Goal: Find specific page/section: Find specific page/section

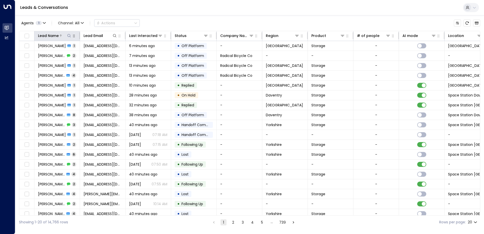
click at [71, 35] on icon at bounding box center [69, 36] width 4 height 4
type input "**********"
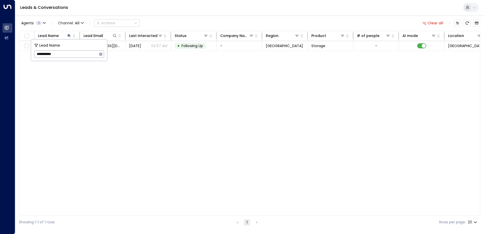
click at [120, 103] on div "Lead Name Lead Email Last Interacted Status Company Name Region Product # of pe…" at bounding box center [249, 123] width 461 height 184
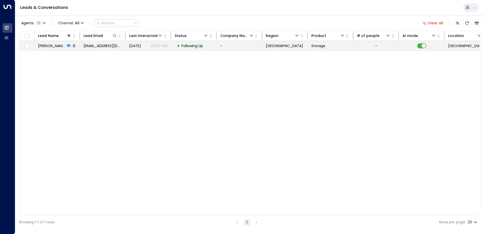
click at [54, 44] on span "[PERSON_NAME]" at bounding box center [51, 45] width 27 height 5
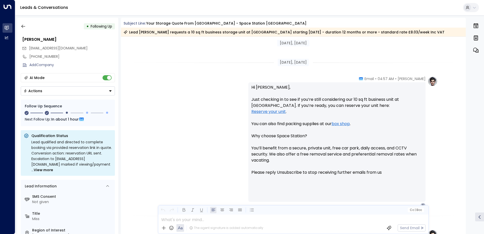
scroll to position [506, 0]
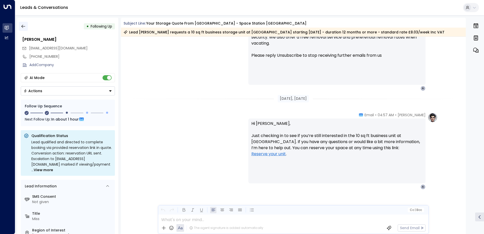
click at [24, 25] on icon "button" at bounding box center [23, 26] width 5 height 5
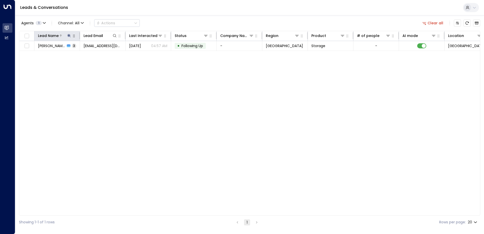
click at [68, 36] on icon at bounding box center [68, 35] width 3 height 3
type input "**********"
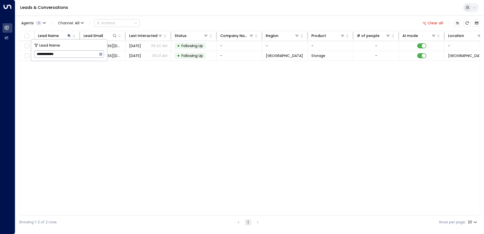
click at [84, 84] on div "Lead Name Lead Email Last Interacted Status Company Name Region Product # of pe…" at bounding box center [249, 123] width 461 height 184
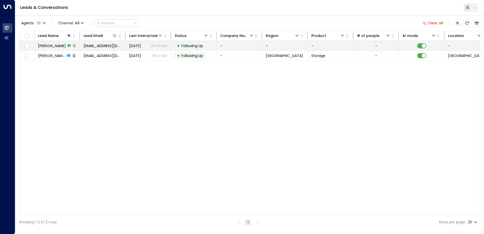
click at [52, 47] on span "[PERSON_NAME]" at bounding box center [52, 45] width 28 height 5
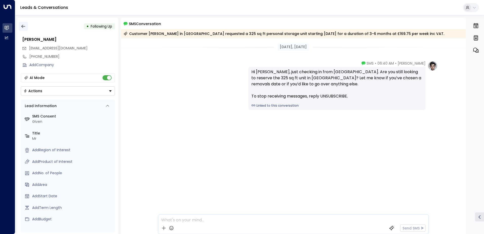
click at [24, 26] on icon "button" at bounding box center [23, 26] width 4 height 3
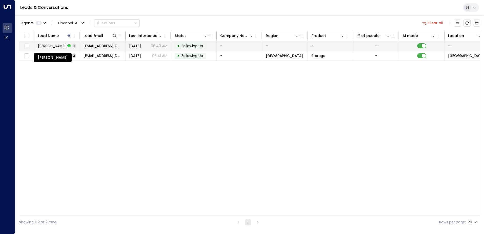
click at [53, 54] on div "[PERSON_NAME]" at bounding box center [53, 57] width 38 height 9
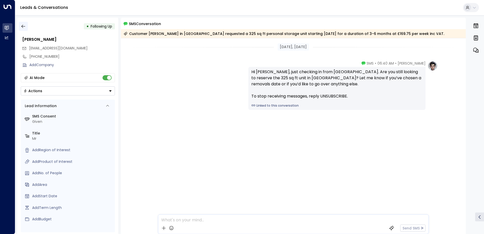
click at [23, 27] on icon "button" at bounding box center [23, 26] width 5 height 5
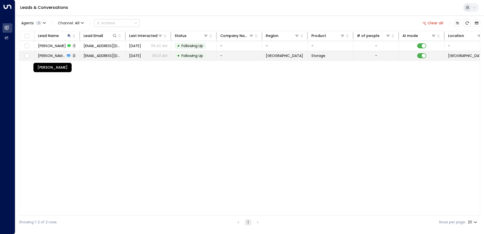
click at [64, 55] on span "[PERSON_NAME]" at bounding box center [51, 55] width 27 height 5
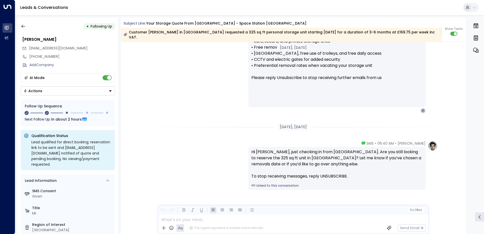
scroll to position [490, 0]
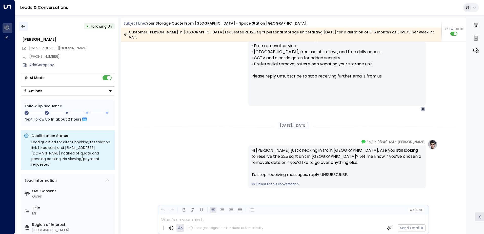
click at [22, 25] on icon "button" at bounding box center [23, 26] width 5 height 5
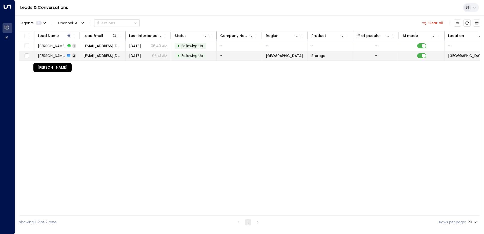
click at [55, 55] on span "[PERSON_NAME]" at bounding box center [51, 55] width 27 height 5
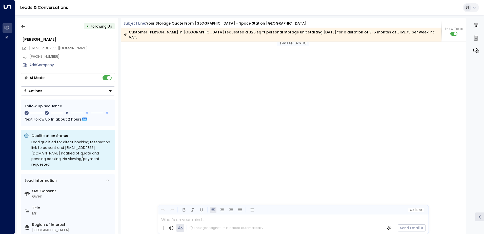
scroll to position [490, 0]
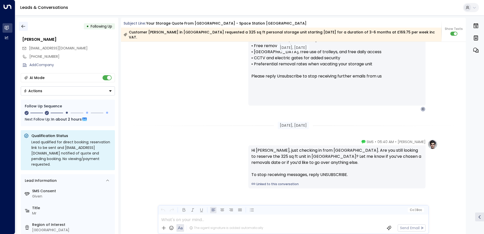
click at [24, 27] on icon "button" at bounding box center [23, 26] width 5 height 5
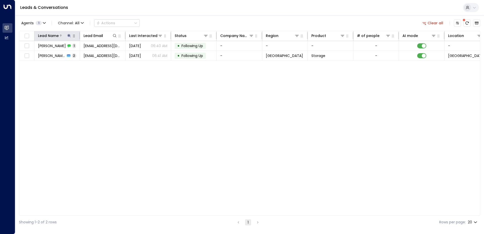
click at [70, 36] on icon at bounding box center [69, 36] width 4 height 4
type input "**********"
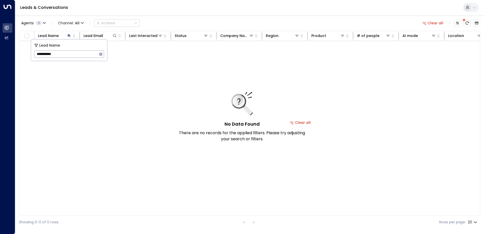
click at [148, 152] on div "No Data Found There are no records for the applied filters. Please try adjustin…" at bounding box center [299, 122] width 561 height 163
drag, startPoint x: 69, startPoint y: 36, endPoint x: 67, endPoint y: 38, distance: 2.9
click at [69, 36] on icon at bounding box center [68, 35] width 3 height 3
click at [70, 33] on button at bounding box center [69, 35] width 5 height 5
click at [37, 54] on input "**********" at bounding box center [65, 53] width 63 height 9
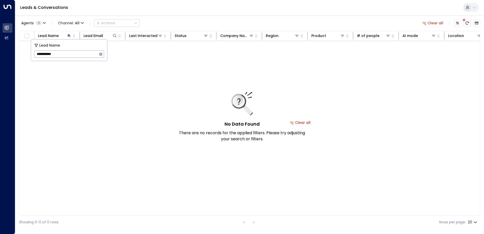
click at [70, 55] on input "**********" at bounding box center [65, 53] width 63 height 9
click at [101, 55] on icon "button" at bounding box center [100, 53] width 3 height 3
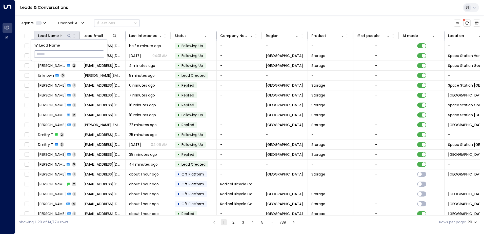
click at [70, 34] on icon at bounding box center [69, 36] width 4 height 4
click at [69, 35] on icon at bounding box center [69, 36] width 4 height 4
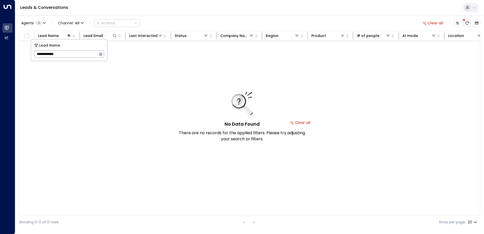
drag, startPoint x: 70, startPoint y: 53, endPoint x: 32, endPoint y: 56, distance: 38.0
click at [32, 56] on div "**********" at bounding box center [69, 49] width 76 height 21
paste input "text"
type input "**********"
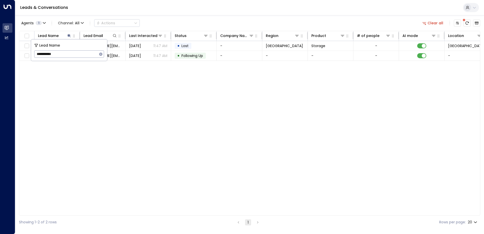
click at [125, 109] on div "Lead Name Lead Email Last Interacted Status Company Name Region Product # of pe…" at bounding box center [249, 123] width 461 height 184
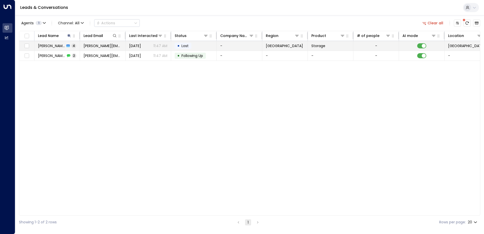
click at [53, 47] on span "[PERSON_NAME]" at bounding box center [51, 45] width 27 height 5
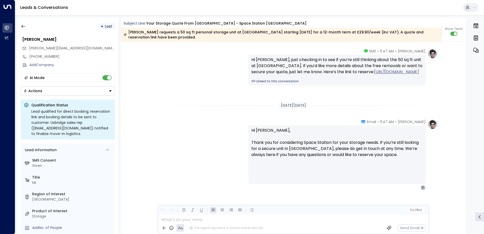
scroll to position [755, 0]
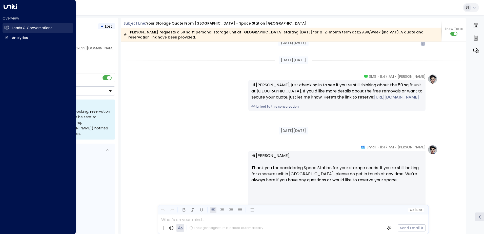
click at [19, 28] on h2 "Leads & Conversations" at bounding box center [32, 27] width 40 height 5
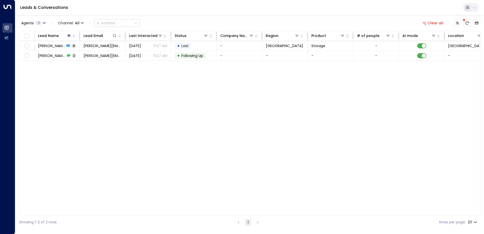
click at [173, 107] on div "Lead Name Lead Email Last Interacted Status Company Name Region Product # of pe…" at bounding box center [249, 123] width 461 height 184
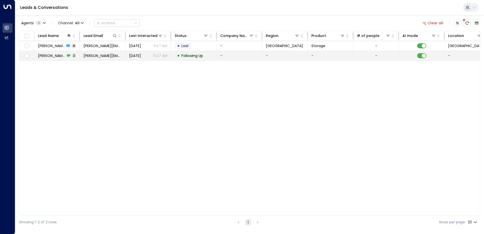
click at [44, 55] on span "[PERSON_NAME]" at bounding box center [51, 55] width 27 height 5
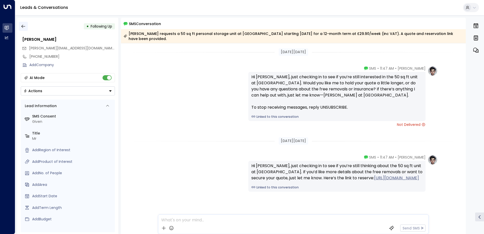
click at [20, 25] on button "button" at bounding box center [23, 26] width 9 height 9
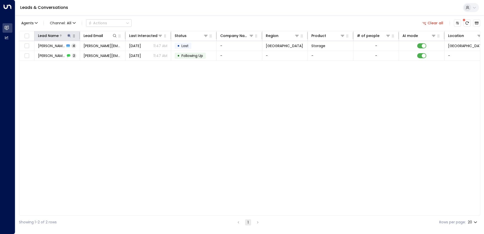
click at [70, 34] on icon at bounding box center [68, 35] width 3 height 3
type input "**********"
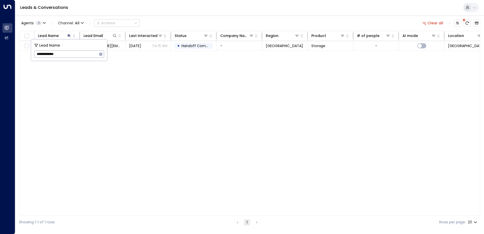
click at [201, 140] on div "Lead Name Lead Email Last Interacted Status Company Name Region Product # of pe…" at bounding box center [249, 123] width 461 height 184
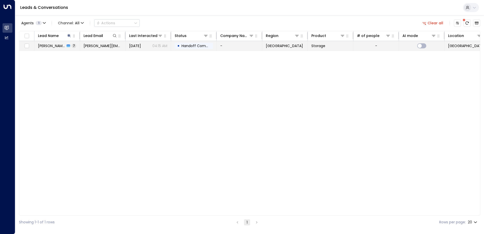
click at [70, 46] on div "[PERSON_NAME] 7" at bounding box center [57, 45] width 38 height 5
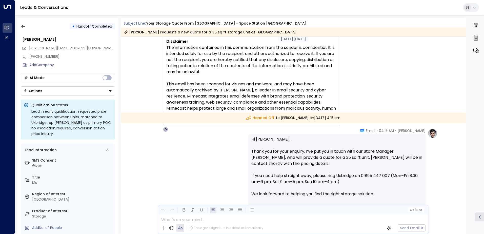
scroll to position [2174, 0]
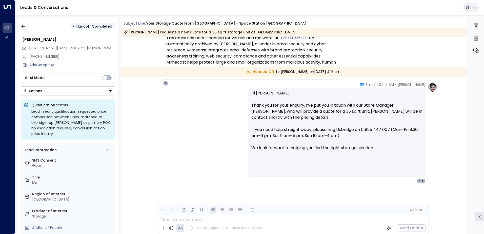
click at [213, 137] on div "[PERSON_NAME] • 04:15 AM • Email Hi [PERSON_NAME], Thank you for your enquiry. …" at bounding box center [293, 132] width 288 height 101
click at [23, 28] on icon "button" at bounding box center [23, 26] width 5 height 5
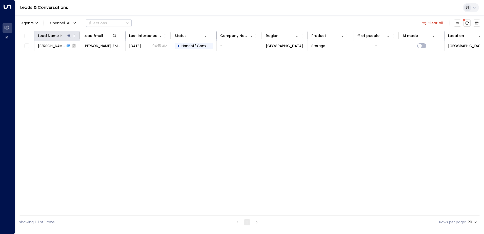
click at [68, 35] on icon at bounding box center [69, 36] width 4 height 4
type input "**********"
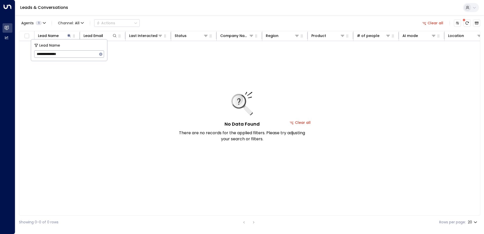
click at [103, 73] on div "No Data Found There are no records for the applied filters. Please try adjustin…" at bounding box center [299, 122] width 561 height 163
click at [69, 34] on icon at bounding box center [69, 36] width 4 height 4
click at [91, 79] on div "No Data Found There are no records for the applied filters. Please try adjustin…" at bounding box center [299, 122] width 561 height 163
click at [62, 36] on div at bounding box center [65, 35] width 13 height 5
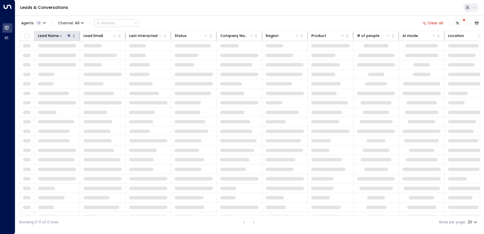
click at [70, 35] on icon at bounding box center [69, 36] width 4 height 4
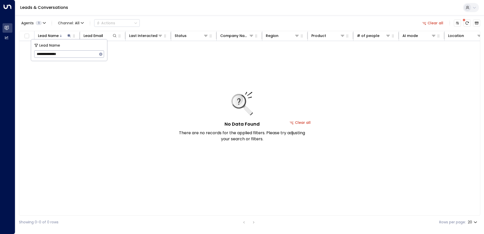
drag, startPoint x: 77, startPoint y: 55, endPoint x: 31, endPoint y: 54, distance: 46.0
click at [31, 54] on div "**********" at bounding box center [69, 49] width 76 height 21
paste input "text"
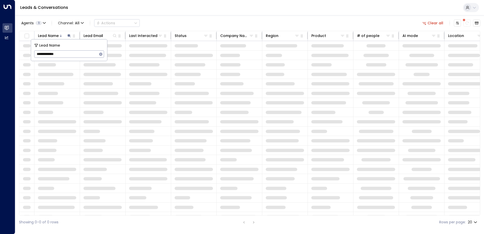
type input "**********"
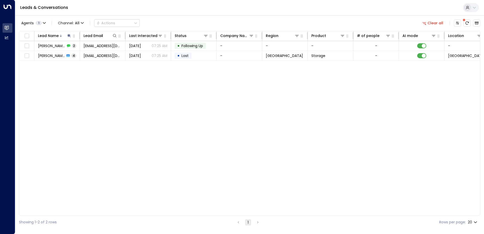
click at [172, 117] on div "Lead Name Lead Email Last Interacted Status Company Name Region Product # of pe…" at bounding box center [249, 123] width 461 height 184
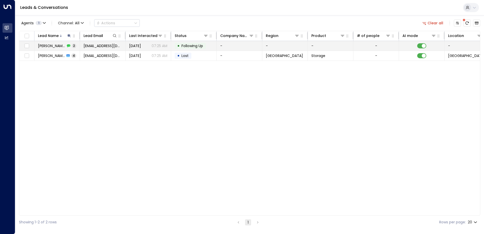
click at [46, 46] on span "[PERSON_NAME]" at bounding box center [51, 45] width 27 height 5
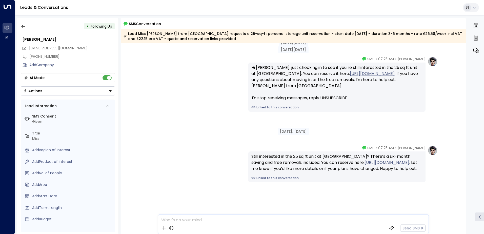
scroll to position [14, 0]
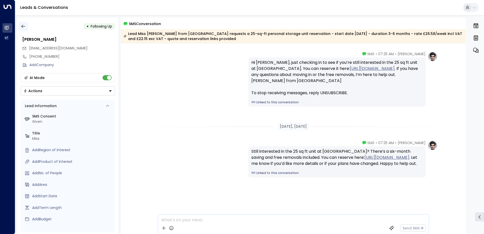
click at [24, 26] on icon "button" at bounding box center [23, 26] width 4 height 3
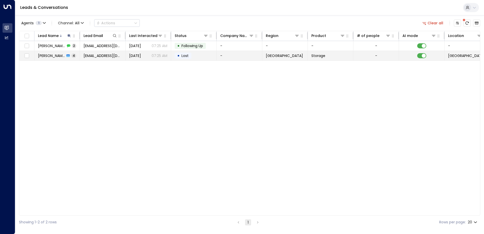
click at [54, 56] on span "[PERSON_NAME]" at bounding box center [51, 55] width 27 height 5
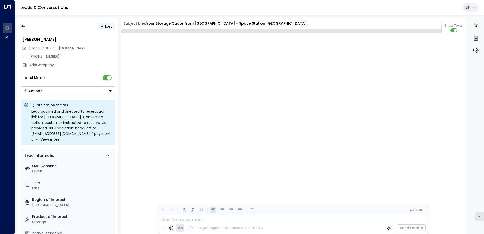
scroll to position [1058, 0]
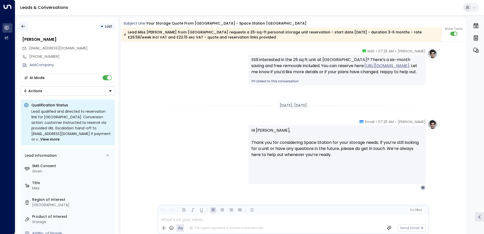
click at [22, 27] on icon "button" at bounding box center [23, 26] width 4 height 3
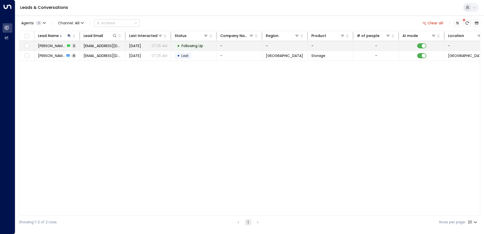
click at [42, 48] on td "[PERSON_NAME] 2" at bounding box center [57, 46] width 46 height 10
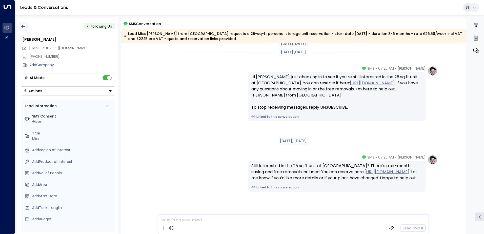
click at [23, 27] on icon "button" at bounding box center [23, 26] width 5 height 5
